Goal: Transaction & Acquisition: Purchase product/service

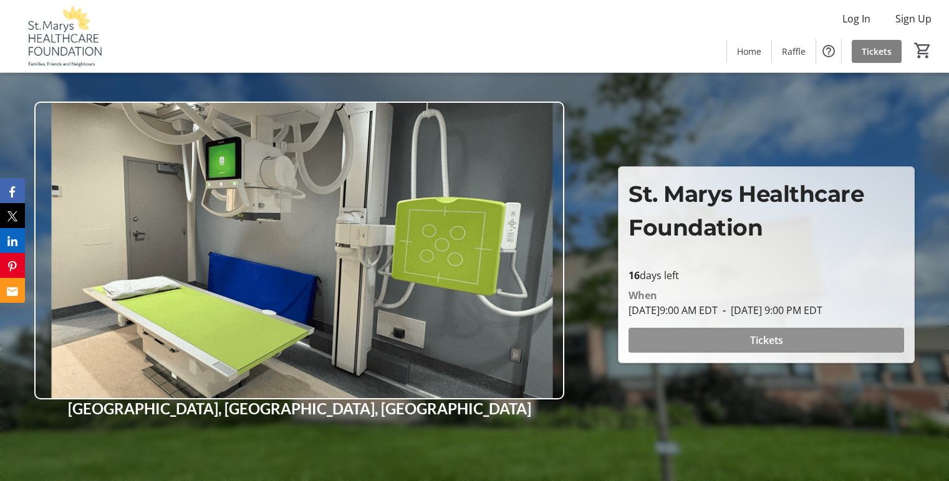
click at [777, 335] on span "Tickets" at bounding box center [766, 340] width 33 height 15
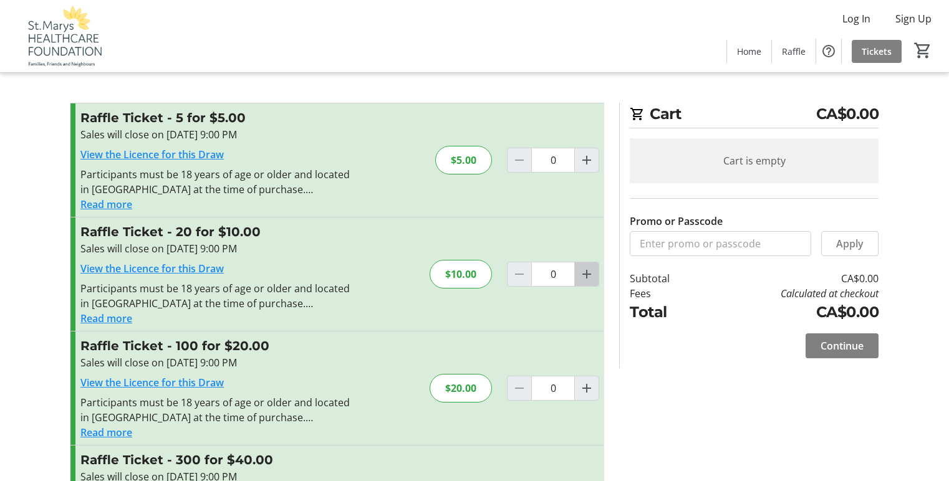
click at [588, 274] on mat-icon "Increment by one" at bounding box center [586, 274] width 15 height 15
type input "1"
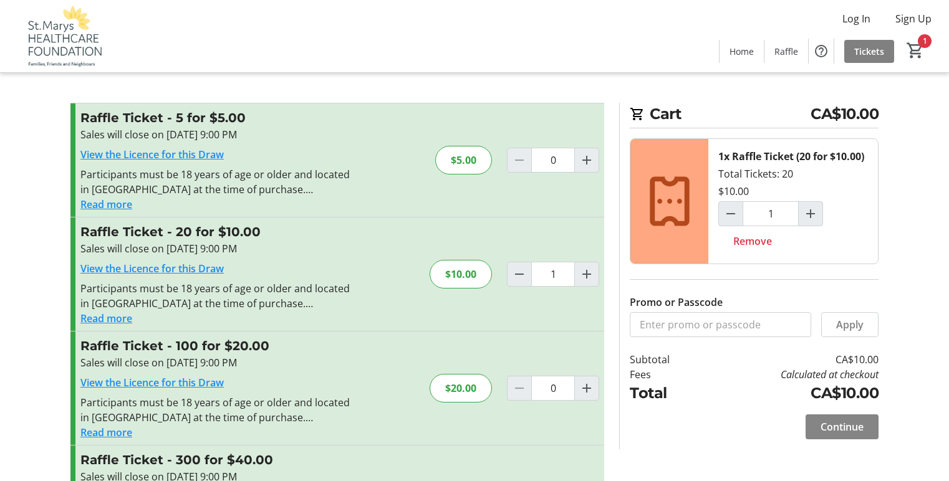
click at [835, 426] on span "Continue" at bounding box center [841, 427] width 43 height 15
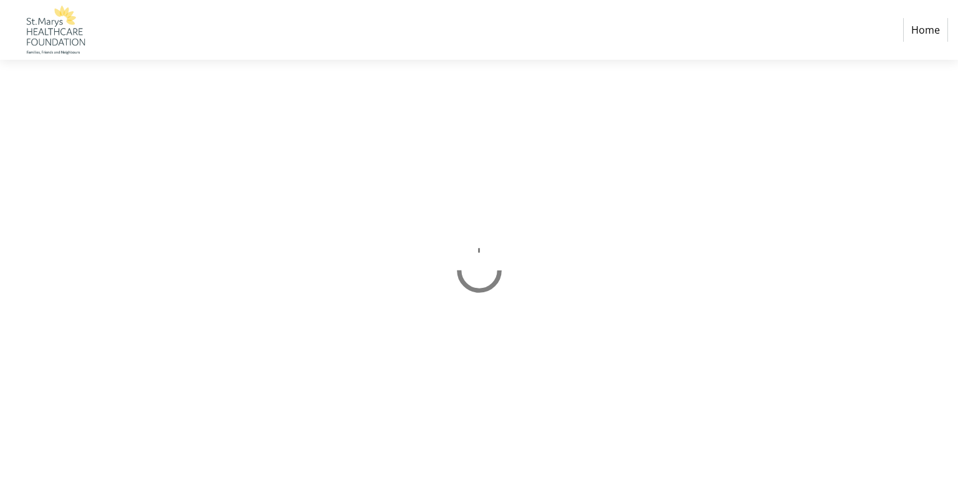
select select "CA"
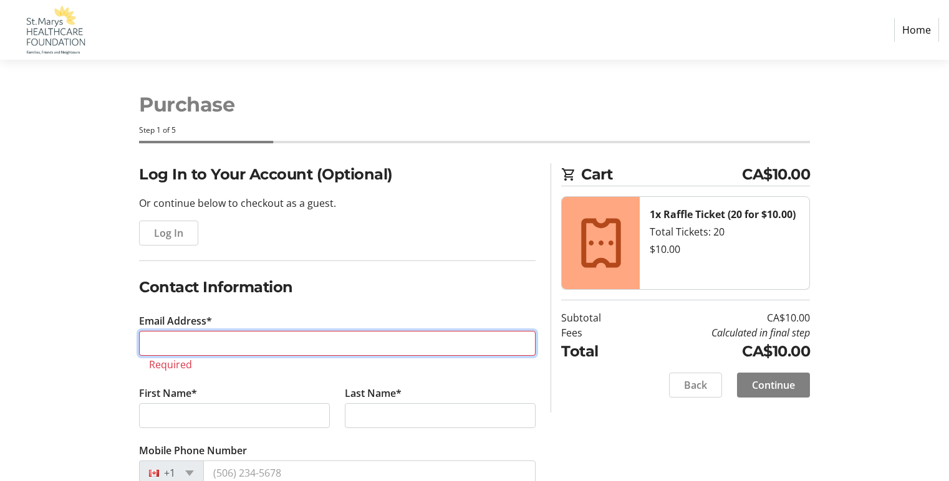
type input "[EMAIL_ADDRESS][DOMAIN_NAME]"
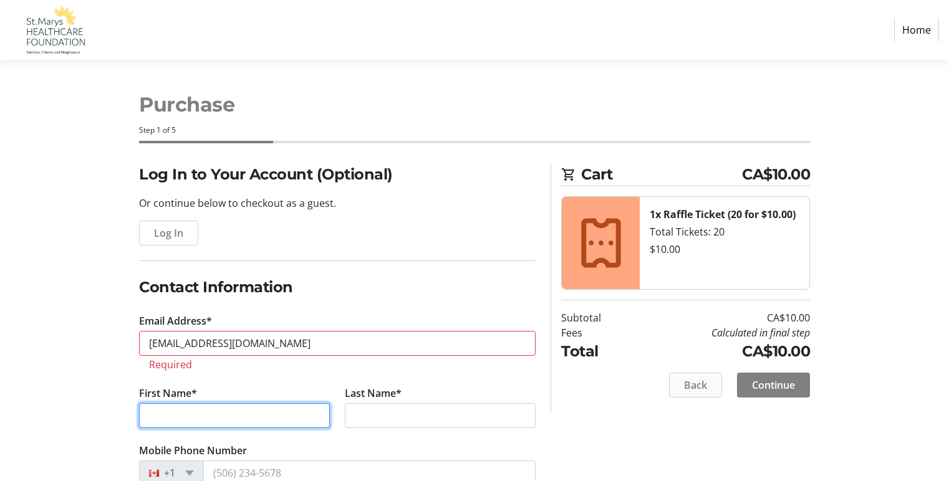
type input "[PERSON_NAME]"
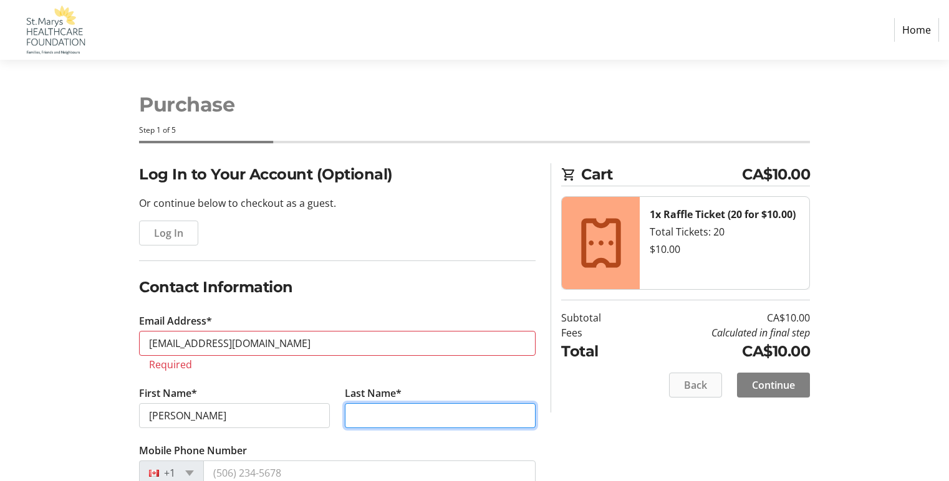
type input "[PERSON_NAME]"
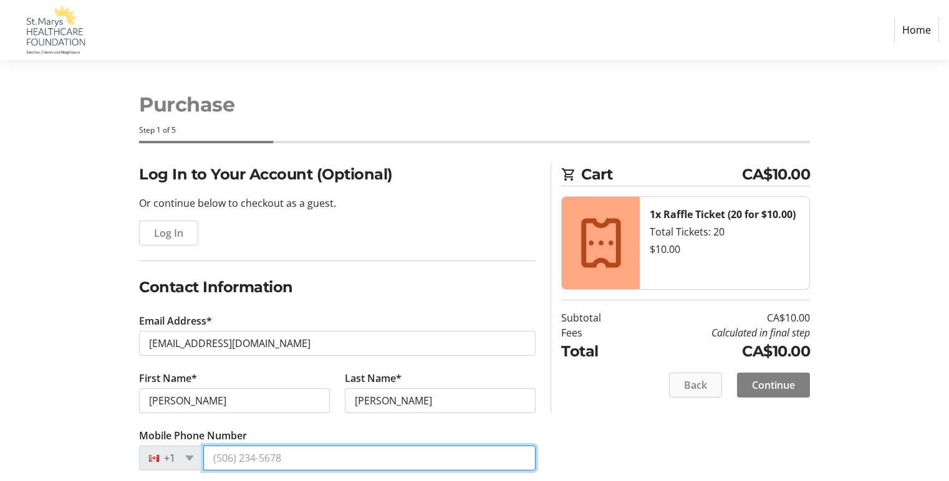
type input "[PHONE_NUMBER]"
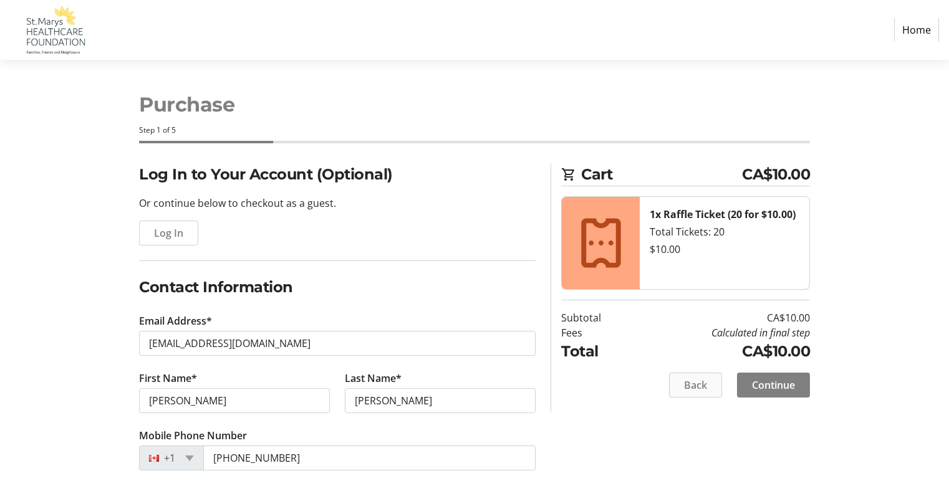
type input "[STREET_ADDRESS][PERSON_NAME]"
type input "St. Marys"
select select "ON"
type input "N4X 1B1"
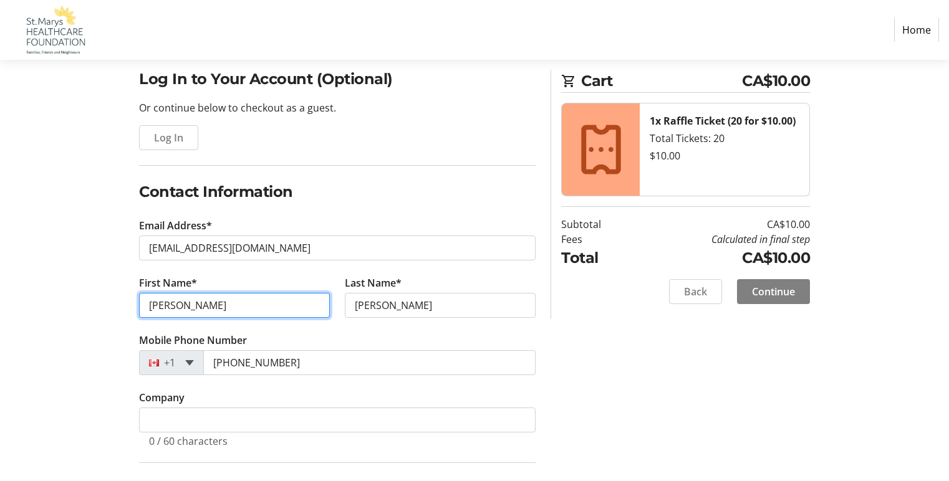
type input "[PERSON_NAME]"
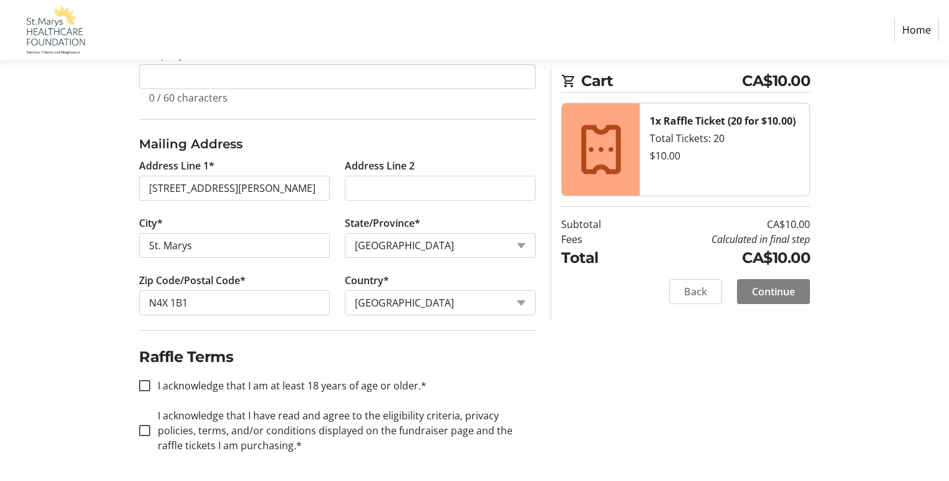
scroll to position [441, 0]
click at [148, 382] on input "I acknowledge that I am at least 18 years of age or older.*" at bounding box center [144, 383] width 11 height 11
checkbox input "true"
click at [145, 428] on input "I acknowledge that I have read and agree to the eligibility criteria, privacy p…" at bounding box center [144, 428] width 11 height 11
checkbox input "true"
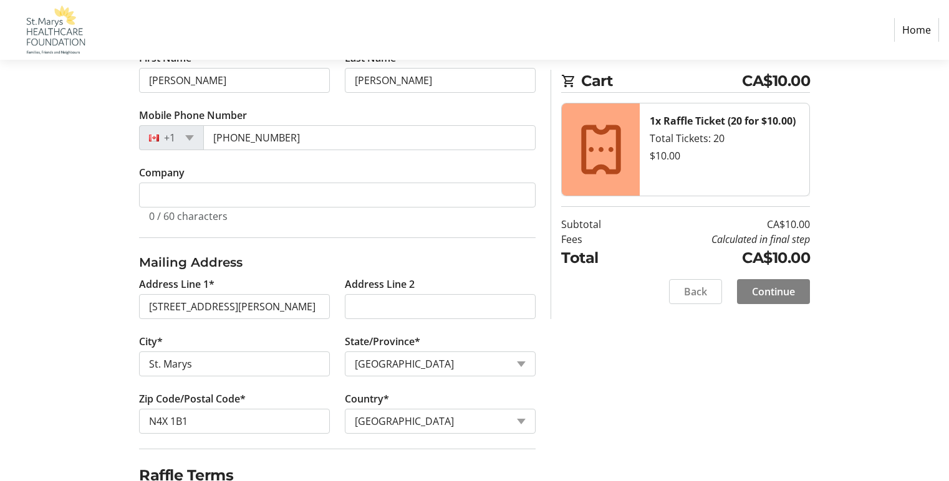
scroll to position [132, 0]
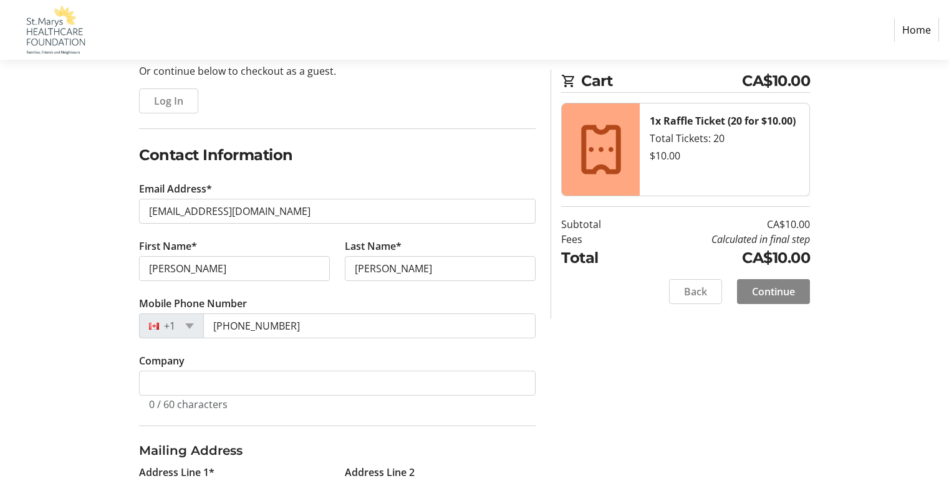
click at [782, 290] on span "Continue" at bounding box center [773, 291] width 43 height 15
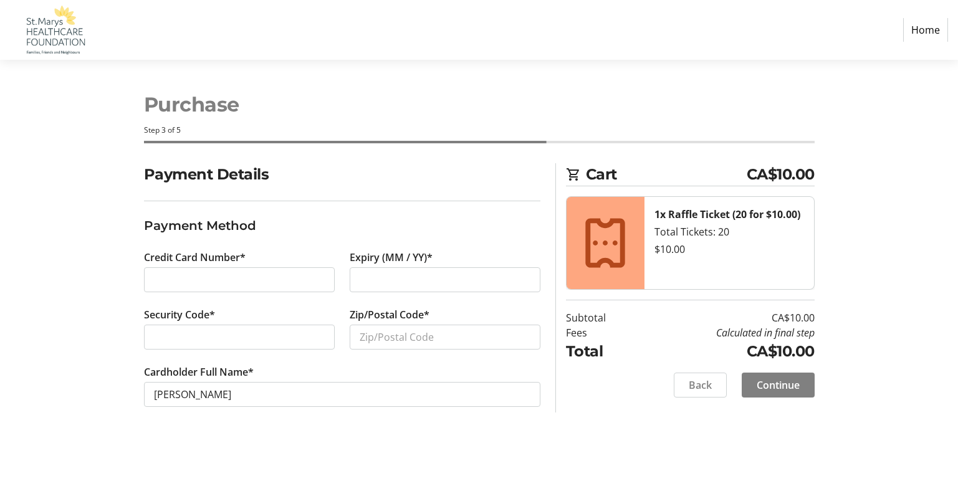
click at [146, 278] on div at bounding box center [239, 279] width 191 height 25
click at [297, 327] on div at bounding box center [239, 337] width 191 height 25
type input "N4X 1B1"
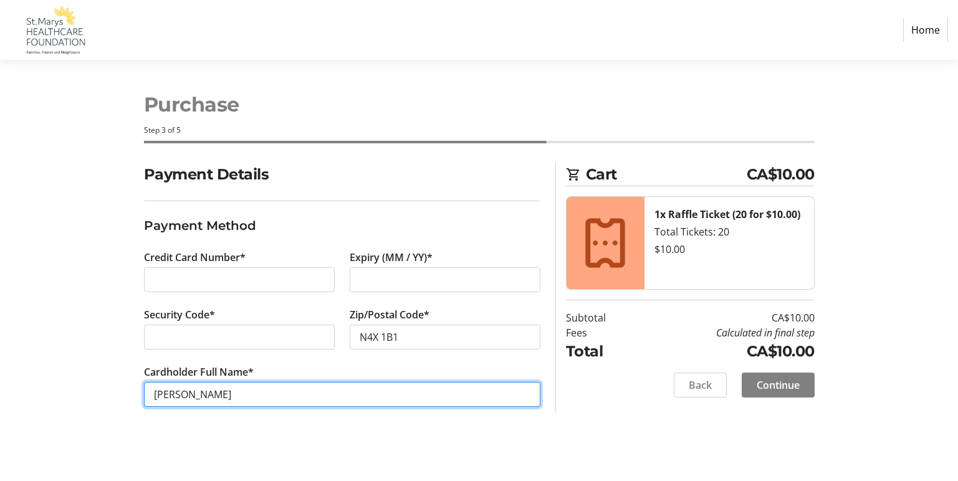
drag, startPoint x: 176, startPoint y: 394, endPoint x: 98, endPoint y: 382, distance: 78.8
click at [98, 381] on div "Payment Details Payment Method Credit Card Number* Expiry (MM / YY)* Security C…" at bounding box center [479, 300] width 823 height 274
type input "[PERSON_NAME]"
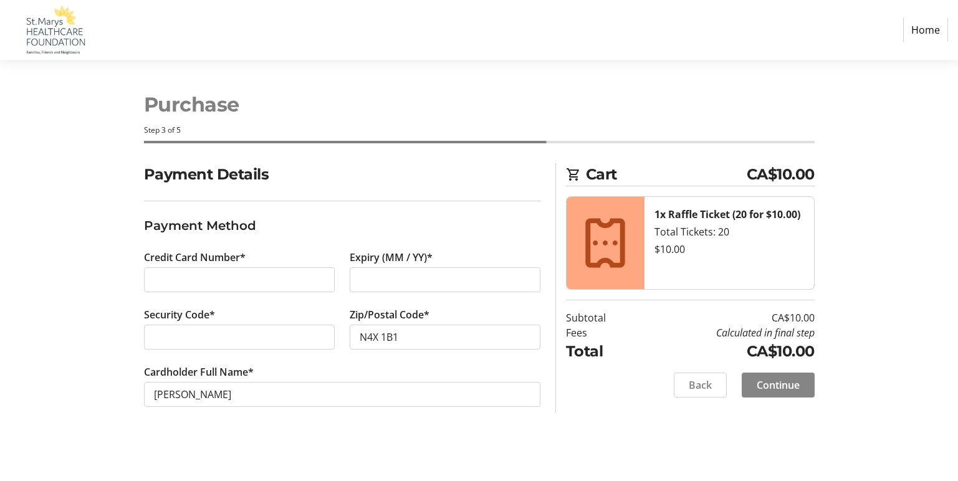
click at [782, 385] on span "Continue" at bounding box center [778, 385] width 43 height 15
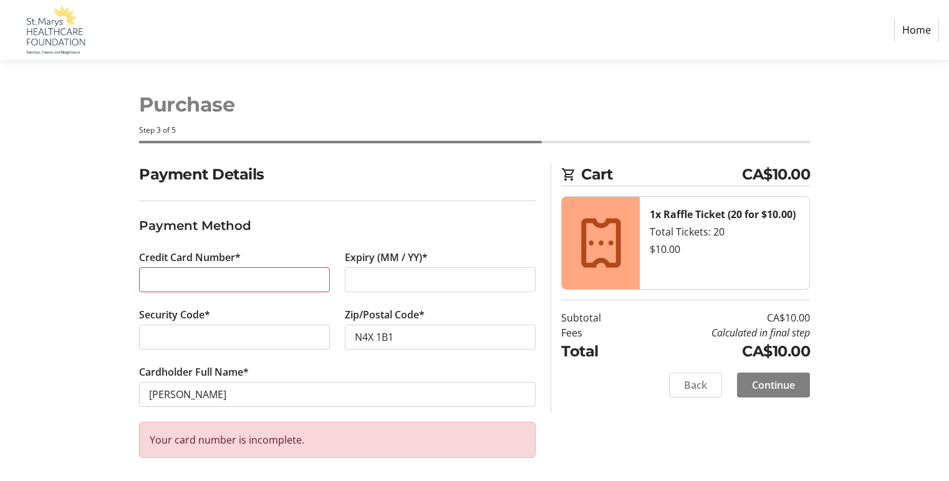
click at [244, 270] on div at bounding box center [234, 279] width 191 height 25
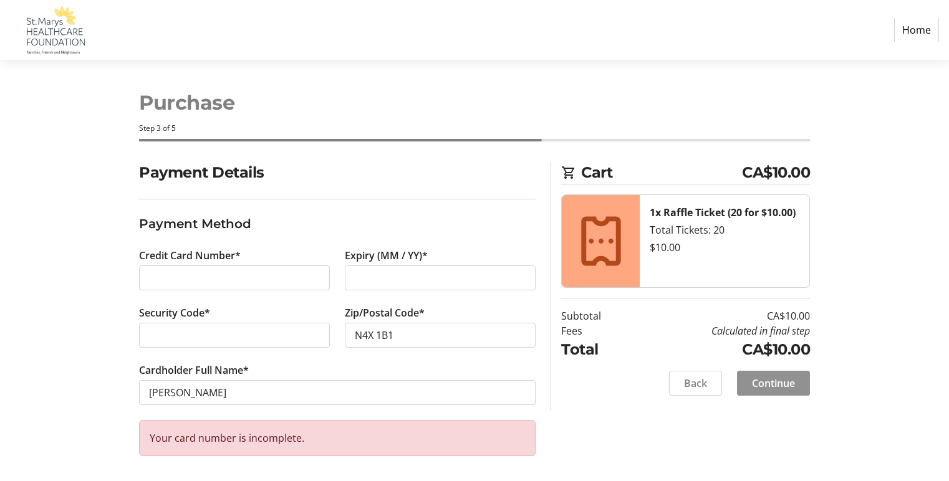
click at [758, 383] on span "Continue" at bounding box center [773, 383] width 43 height 15
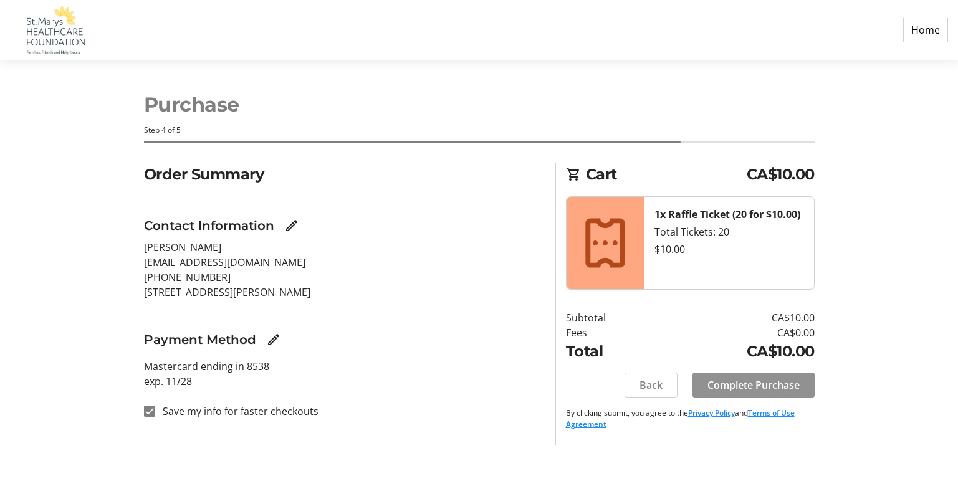
click at [756, 382] on span "Complete Purchase" at bounding box center [753, 385] width 92 height 15
